Goal: Information Seeking & Learning: Learn about a topic

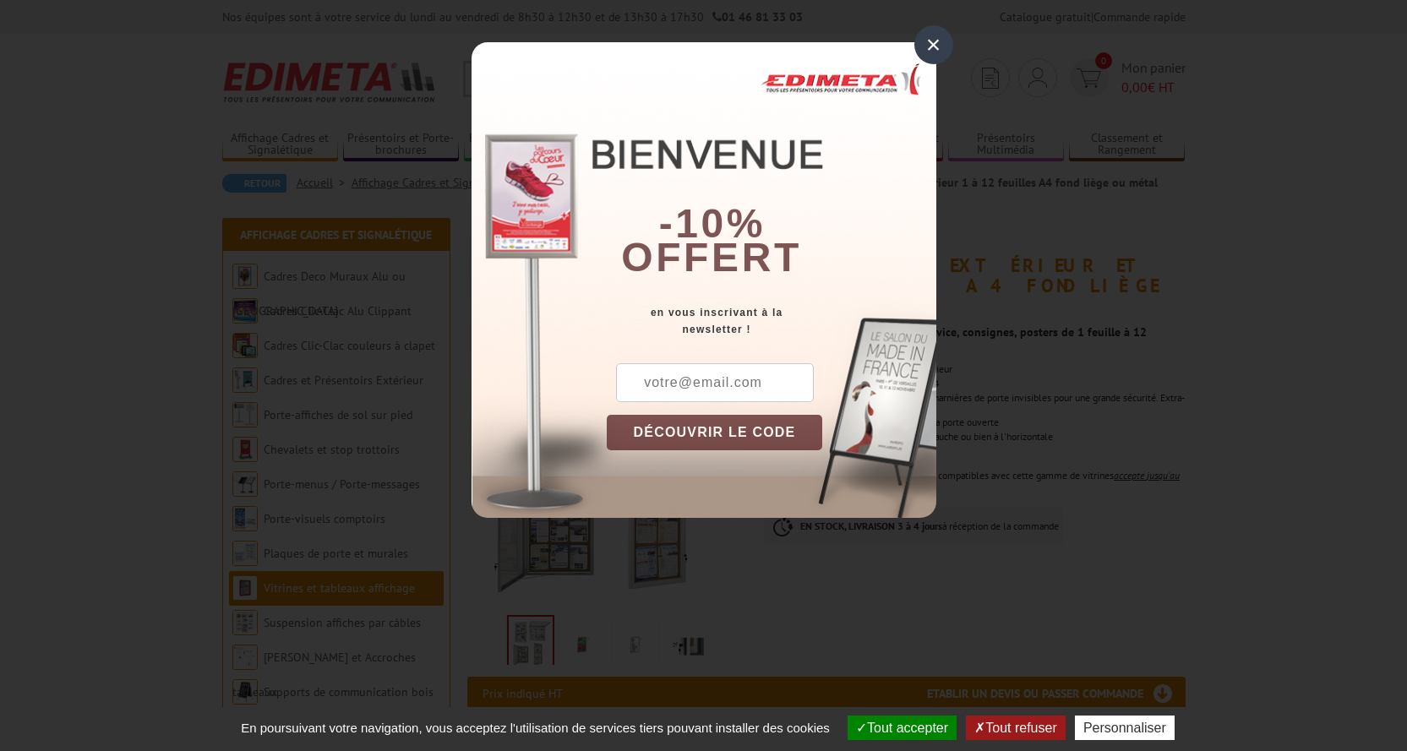
click at [931, 50] on div "×" at bounding box center [933, 44] width 39 height 39
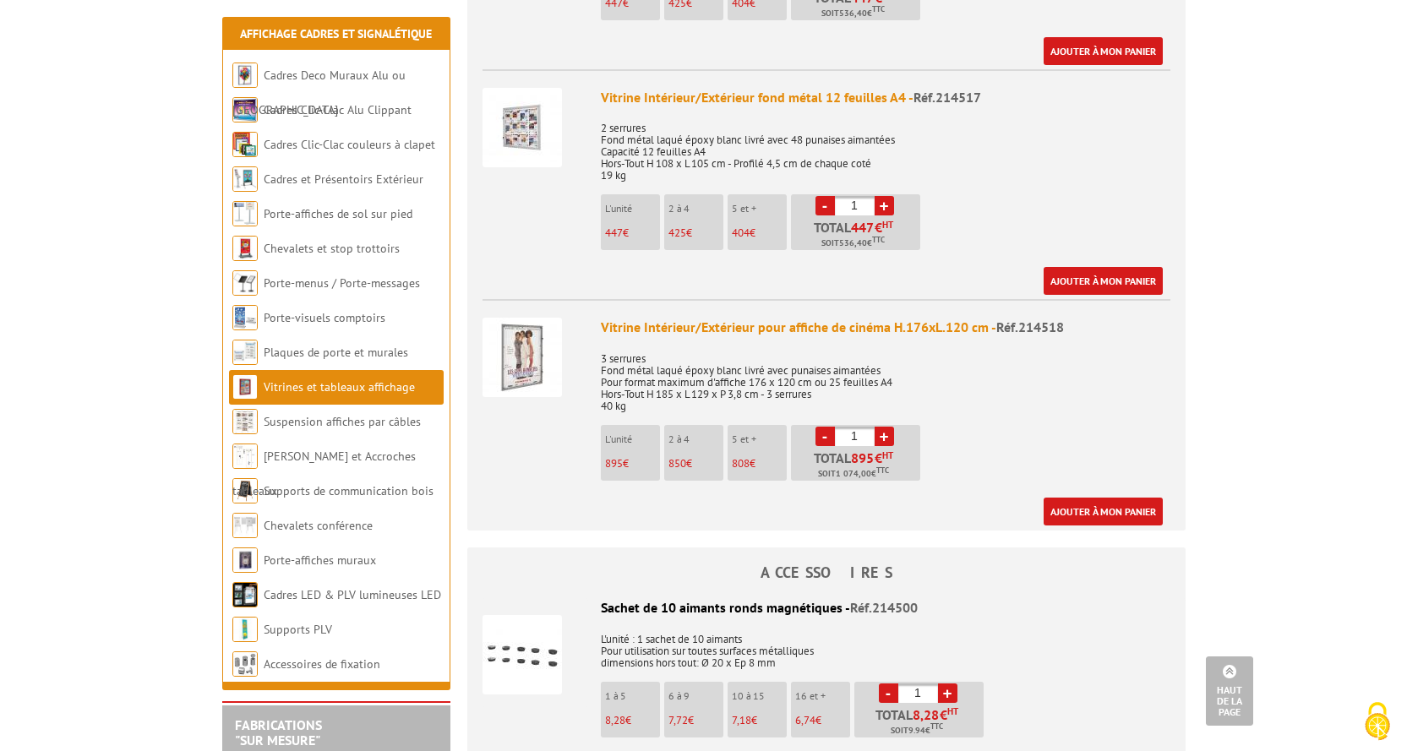
scroll to position [3211, 0]
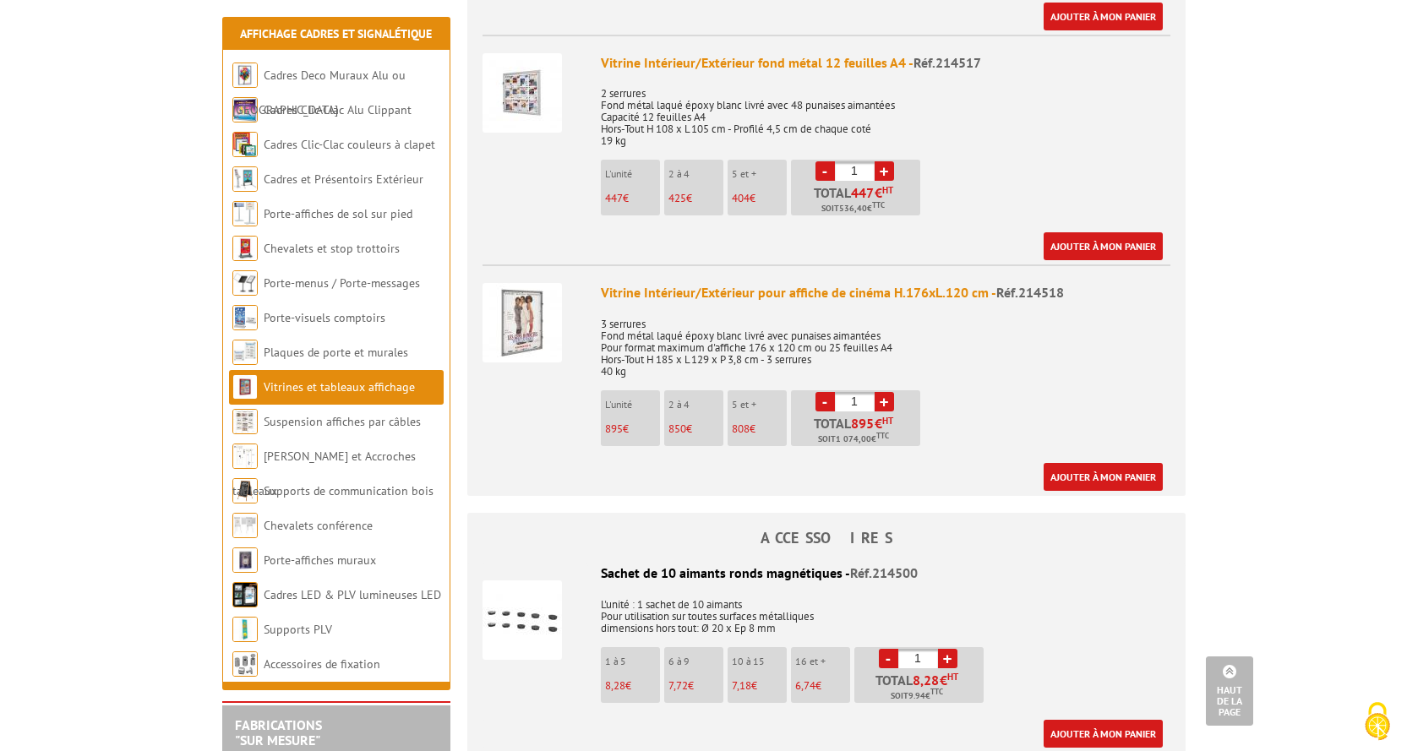
click at [522, 315] on img at bounding box center [521, 322] width 79 height 79
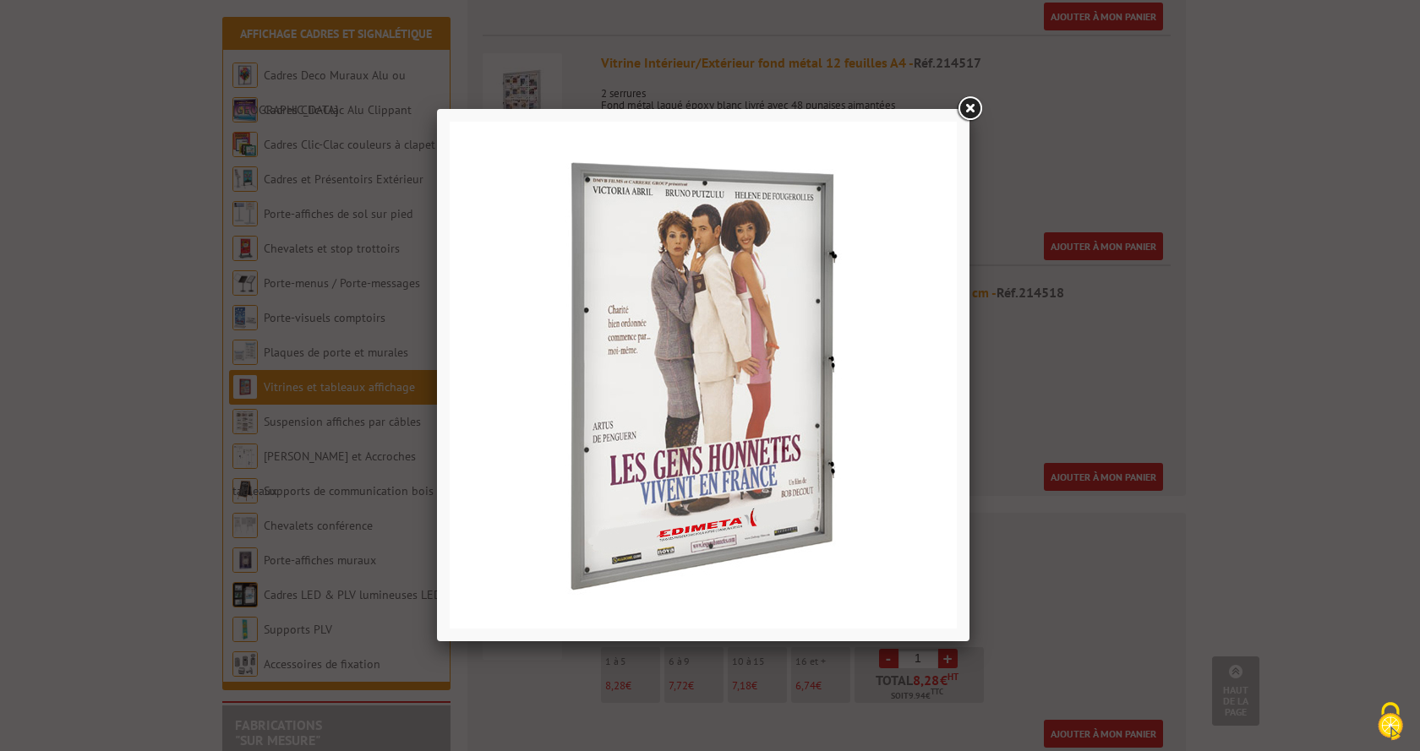
click at [969, 116] on link at bounding box center [969, 109] width 30 height 30
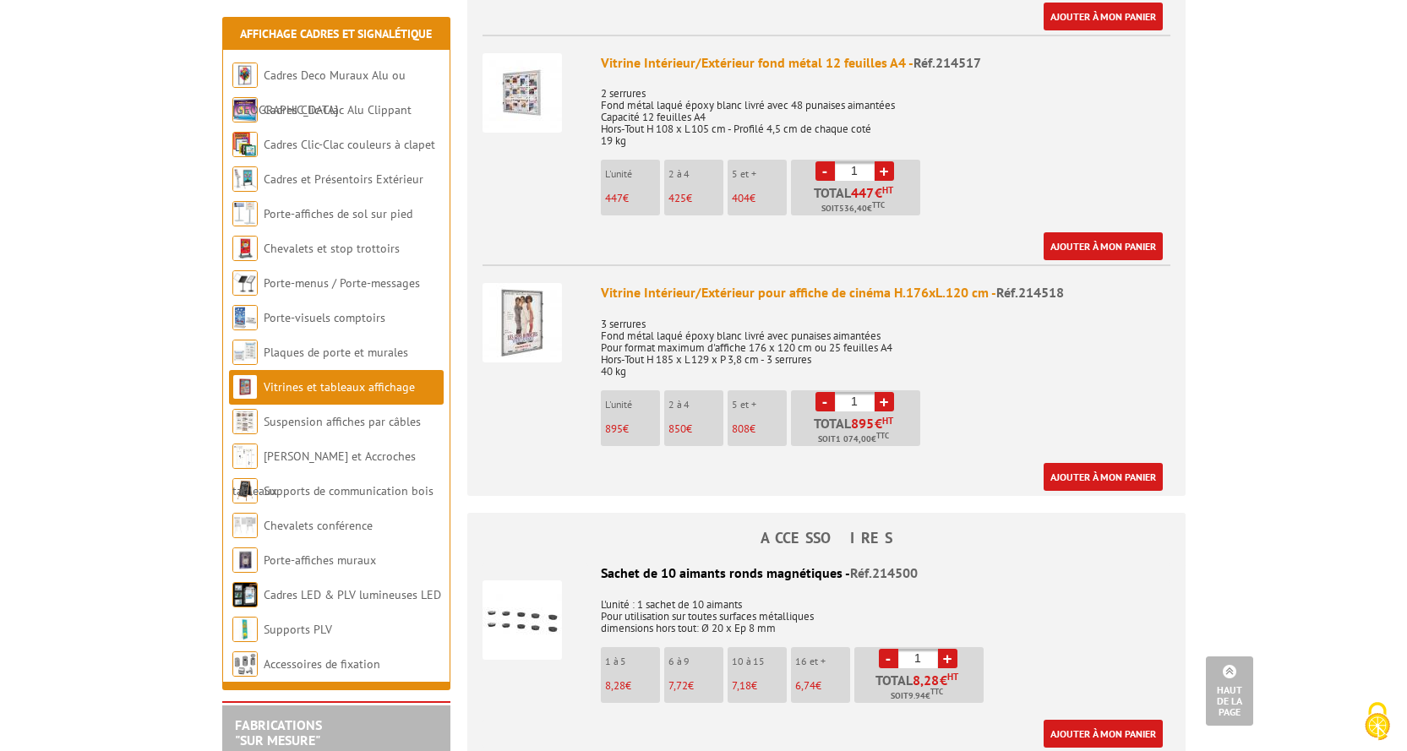
click at [521, 300] on img at bounding box center [521, 322] width 79 height 79
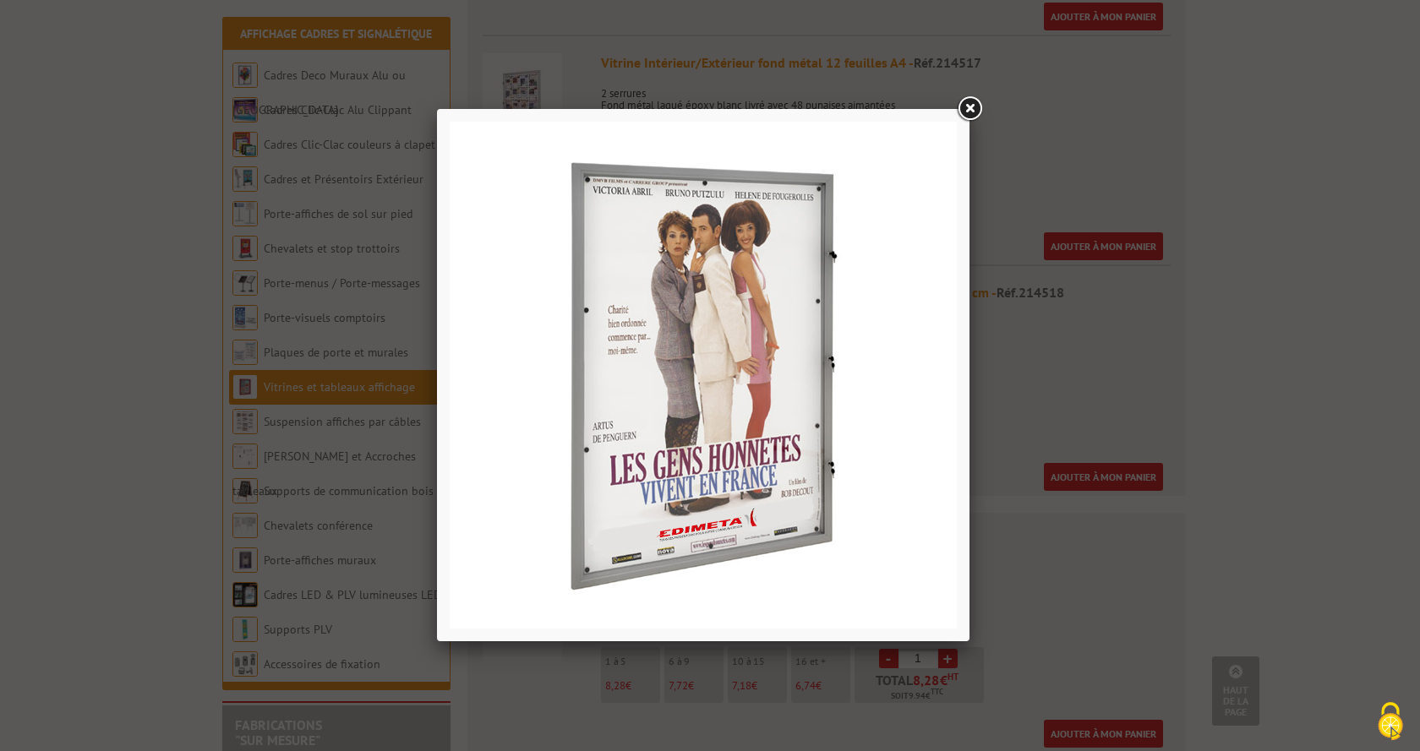
click at [967, 98] on link at bounding box center [969, 109] width 30 height 30
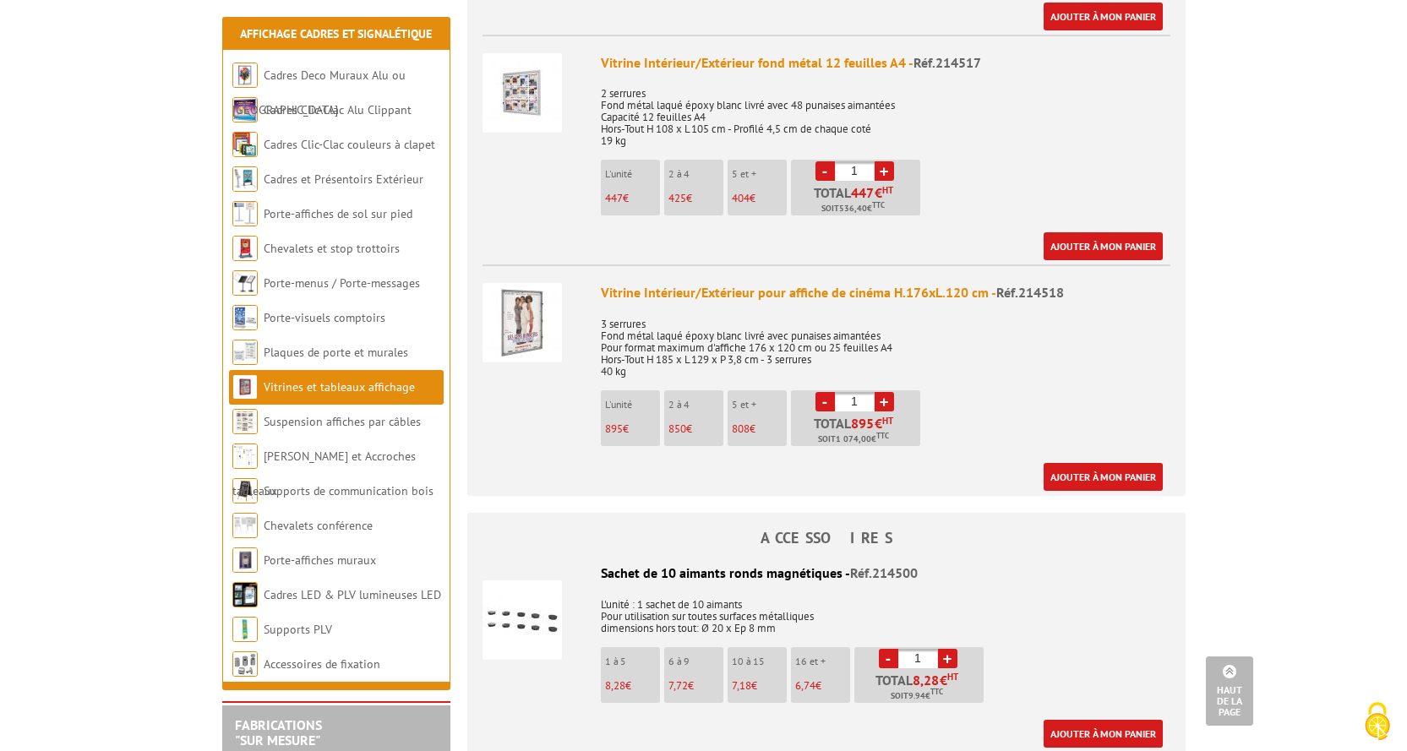
click at [874, 283] on div "Vitrine Intérieur/Extérieur pour affiche de cinéma H.176xL.120 cm - Réf.214518" at bounding box center [886, 292] width 570 height 19
click at [1039, 284] on span "Réf.214518" at bounding box center [1030, 292] width 68 height 17
click at [856, 333] on p "3 serrures Fond métal laqué époxy blanc livré avec punaises aimantées Pour form…" at bounding box center [886, 342] width 570 height 71
click at [657, 333] on p "3 serrures Fond métal laqué époxy blanc livré avec punaises aimantées Pour form…" at bounding box center [886, 342] width 570 height 71
